Goal: Information Seeking & Learning: Learn about a topic

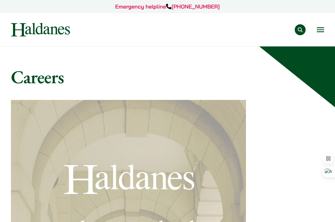
click at [319, 29] on button "Open menu" at bounding box center [320, 29] width 7 height 5
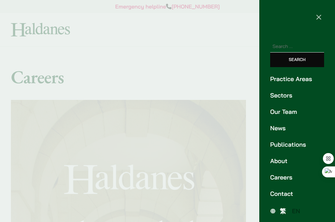
scroll to position [2, 0]
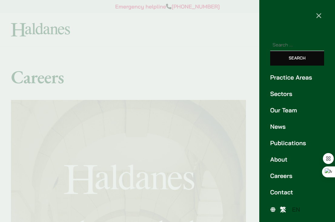
click at [279, 177] on link "Careers" at bounding box center [297, 175] width 54 height 9
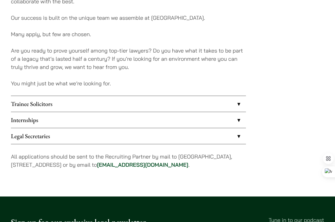
scroll to position [465, 0]
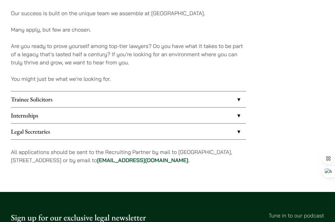
click at [172, 91] on link "Trainee Solicitors" at bounding box center [128, 99] width 235 height 16
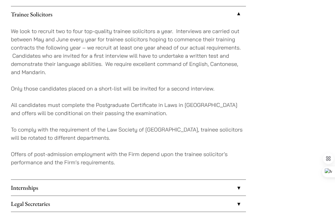
scroll to position [551, 0]
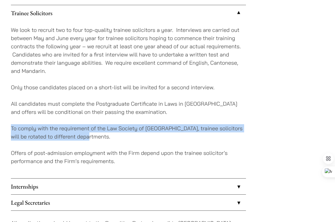
drag, startPoint x: 8, startPoint y: 121, endPoint x: 142, endPoint y: 126, distance: 133.8
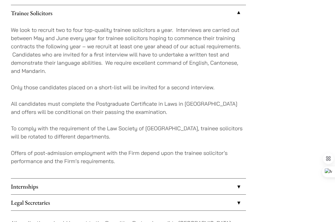
click at [101, 91] on div "We look to recruit two to four top-quality trainee solicitors a year. Interview…" at bounding box center [128, 99] width 235 height 157
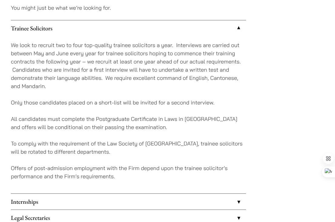
scroll to position [549, 0]
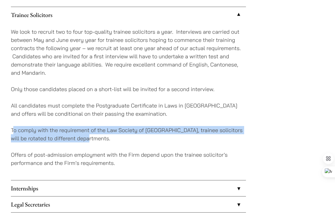
drag, startPoint x: 23, startPoint y: 121, endPoint x: 129, endPoint y: 130, distance: 106.8
click at [129, 130] on p "To comply with the requirement of the Law Society of [GEOGRAPHIC_DATA], trainee…" at bounding box center [128, 134] width 235 height 16
click at [128, 126] on p "To comply with the requirement of the Law Society of [GEOGRAPHIC_DATA], trainee…" at bounding box center [128, 134] width 235 height 16
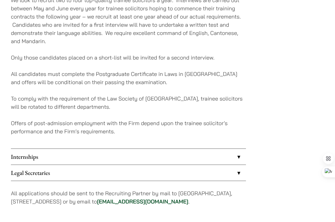
scroll to position [581, 0]
click at [119, 149] on link "Internships" at bounding box center [128, 156] width 235 height 16
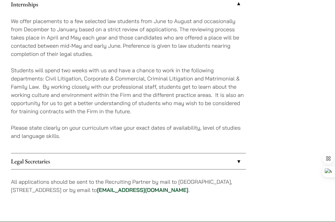
scroll to position [586, 0]
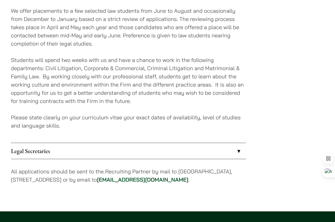
click at [103, 146] on link "Legal Secretaries" at bounding box center [128, 151] width 235 height 16
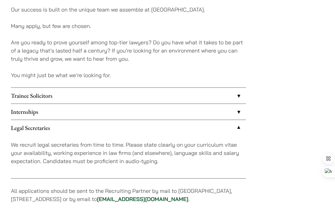
scroll to position [481, 0]
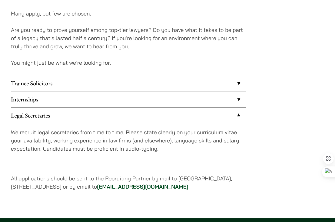
click at [113, 91] on link "Internships" at bounding box center [128, 99] width 235 height 16
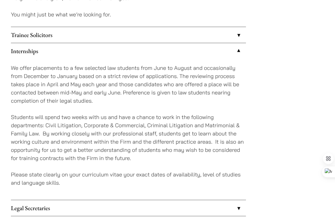
scroll to position [529, 0]
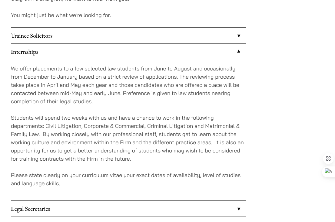
click at [141, 28] on link "Trainee Solicitors" at bounding box center [128, 36] width 235 height 16
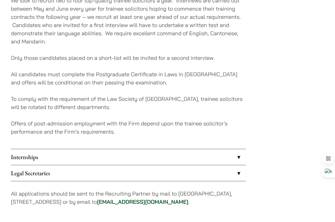
scroll to position [581, 0]
click at [159, 151] on link "Internships" at bounding box center [128, 157] width 235 height 16
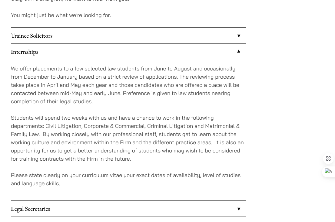
scroll to position [518, 0]
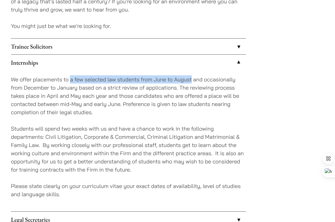
drag, startPoint x: 71, startPoint y: 74, endPoint x: 192, endPoint y: 72, distance: 121.0
click at [192, 75] on p "We offer placements to a few selected law students from June to August and occa…" at bounding box center [128, 95] width 235 height 41
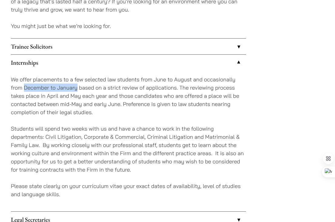
drag, startPoint x: 24, startPoint y: 79, endPoint x: 77, endPoint y: 82, distance: 53.1
click at [77, 82] on p "We offer placements to a few selected law students from June to August and occa…" at bounding box center [128, 95] width 235 height 41
click at [77, 81] on p "We offer placements to a few selected law students from June to August and occa…" at bounding box center [128, 95] width 235 height 41
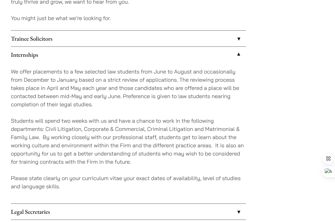
scroll to position [525, 0]
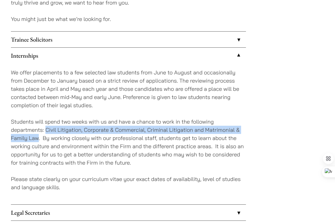
drag, startPoint x: 45, startPoint y: 119, endPoint x: 39, endPoint y: 130, distance: 12.8
click at [39, 130] on p "Students will spend two weeks with us and have a chance to work in the followin…" at bounding box center [128, 141] width 235 height 49
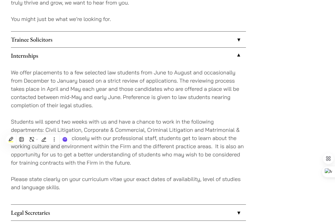
click at [198, 144] on p "Students will spend two weeks with us and have a chance to work in the followin…" at bounding box center [128, 141] width 235 height 49
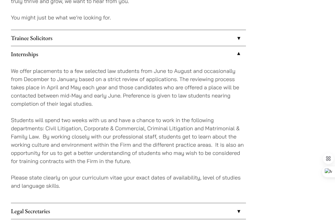
scroll to position [527, 0]
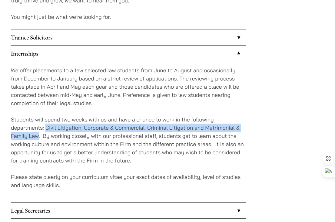
drag, startPoint x: 46, startPoint y: 119, endPoint x: 39, endPoint y: 127, distance: 11.6
click at [39, 127] on p "Students will spend two weeks with us and have a chance to work in the followin…" at bounding box center [128, 139] width 235 height 49
copy p "Civil Litigation, Corporate & Commercial, Criminal Litigation and Matrimonial &…"
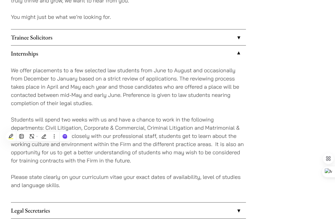
click at [194, 155] on p "Students will spend two weeks with us and have a chance to work in the followin…" at bounding box center [128, 139] width 235 height 49
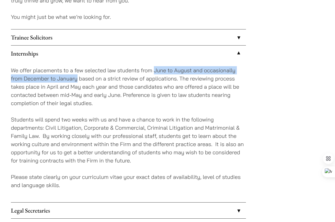
drag, startPoint x: 155, startPoint y: 61, endPoint x: 77, endPoint y: 69, distance: 79.0
click at [77, 69] on p "We offer placements to a few selected law students from June to August and occa…" at bounding box center [128, 86] width 235 height 41
copy p "June to August and occasionally from December to January"
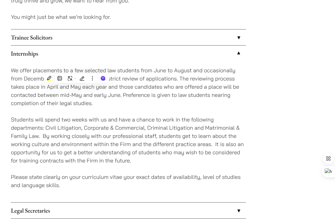
click at [219, 105] on div "We offer placements to a few selected law students from June to August and occa…" at bounding box center [128, 131] width 235 height 141
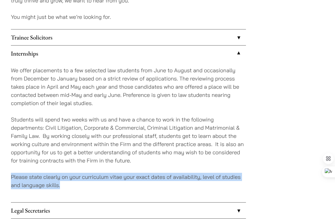
drag, startPoint x: 12, startPoint y: 167, endPoint x: 72, endPoint y: 177, distance: 61.2
click at [72, 177] on p "Please state clearly on your curriculum vitae your exact dates of availability,…" at bounding box center [128, 180] width 235 height 16
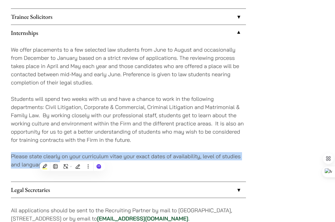
scroll to position [548, 0]
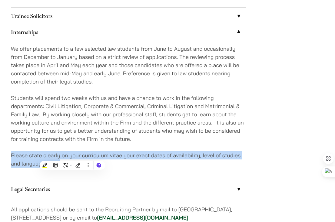
copy p "Please state clearly on your curriculum vitae your exact dates of availability,…"
click at [79, 151] on p "Please state clearly on your curriculum vitae your exact dates of availability,…" at bounding box center [128, 159] width 235 height 16
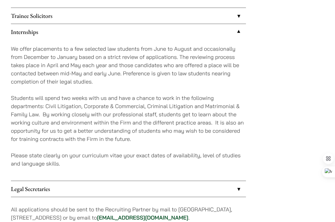
click at [161, 110] on p "Students will spend two weeks with us and have a chance to work in the followin…" at bounding box center [128, 118] width 235 height 49
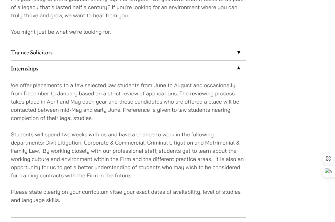
scroll to position [512, 0]
click at [181, 48] on link "Trainee Solicitors" at bounding box center [128, 52] width 235 height 16
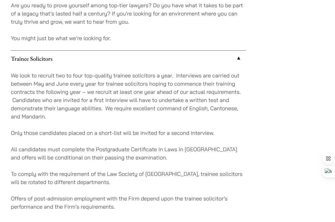
scroll to position [505, 0]
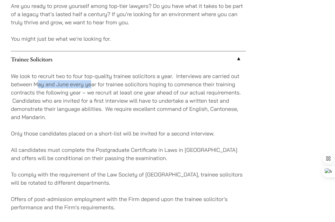
drag, startPoint x: 36, startPoint y: 76, endPoint x: 93, endPoint y: 75, distance: 57.0
click at [93, 75] on p "We look to recruit two to four top-quality trainee solicitors a year. Interview…" at bounding box center [128, 96] width 235 height 49
click at [161, 119] on div "We look to recruit two to four top-quality trainee solicitors a year. Interview…" at bounding box center [128, 145] width 235 height 157
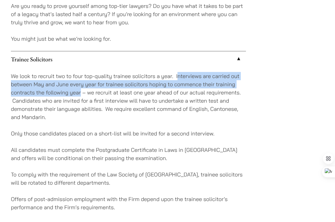
drag, startPoint x: 177, startPoint y: 69, endPoint x: 81, endPoint y: 86, distance: 97.9
click at [81, 86] on p "We look to recruit two to four top-quality trainee solicitors a year. Interview…" at bounding box center [128, 96] width 235 height 49
click at [80, 80] on p "We look to recruit two to four top-quality trainee solicitors a year. Interview…" at bounding box center [128, 96] width 235 height 49
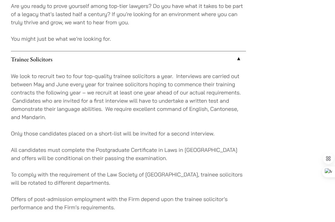
click at [218, 85] on p "We look to recruit two to four top-quality trainee solicitors a year. Interview…" at bounding box center [128, 96] width 235 height 49
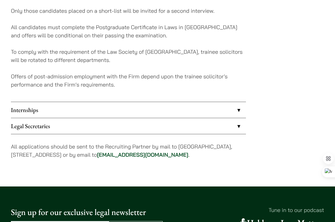
scroll to position [627, 0]
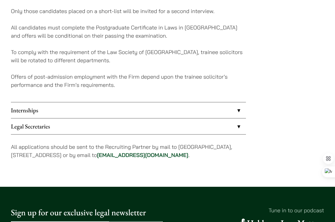
click at [82, 102] on link "Internships" at bounding box center [128, 110] width 235 height 16
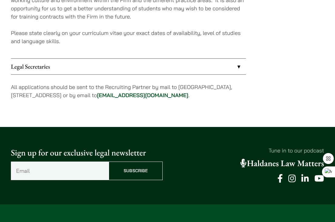
scroll to position [670, 0]
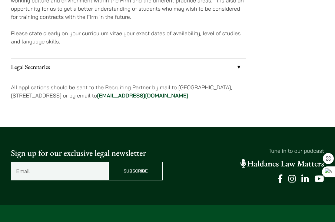
click at [127, 90] on p "All applications should be sent to the Recruiting Partner by mail to 7th Floor,…" at bounding box center [128, 91] width 235 height 16
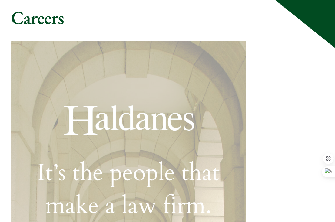
scroll to position [0, 0]
